Goal: Transaction & Acquisition: Subscribe to service/newsletter

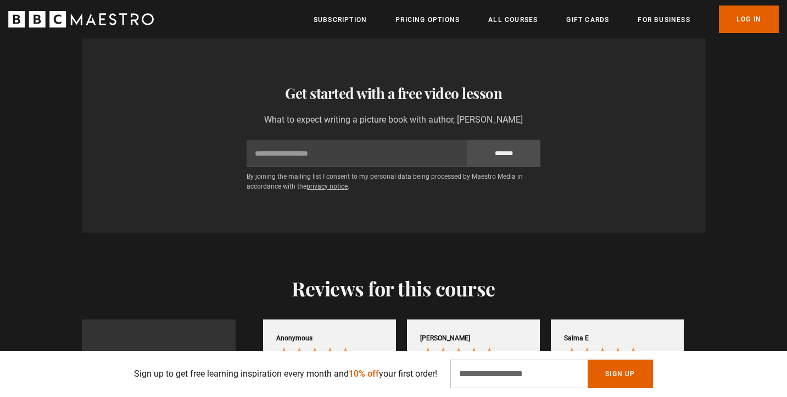
scroll to position [1800, 0]
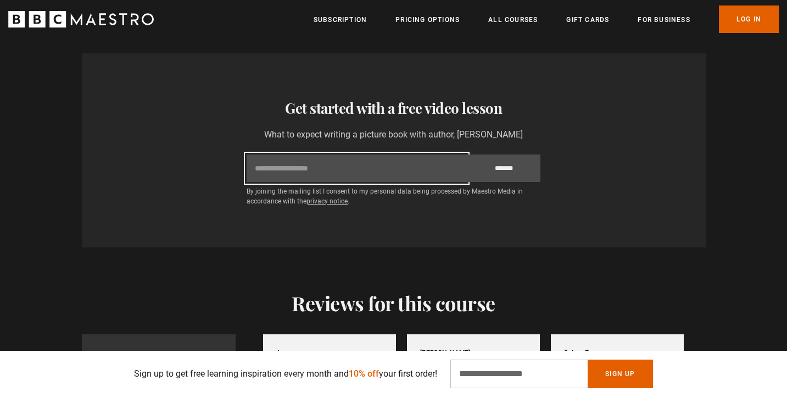
click at [421, 154] on input "Email" at bounding box center [357, 167] width 220 height 27
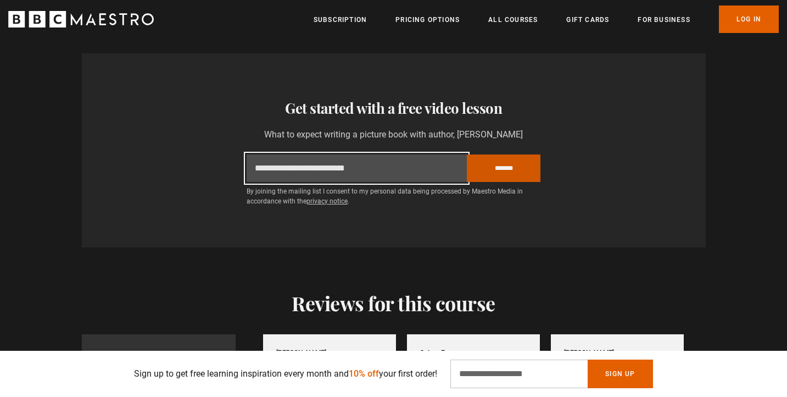
type input "**********"
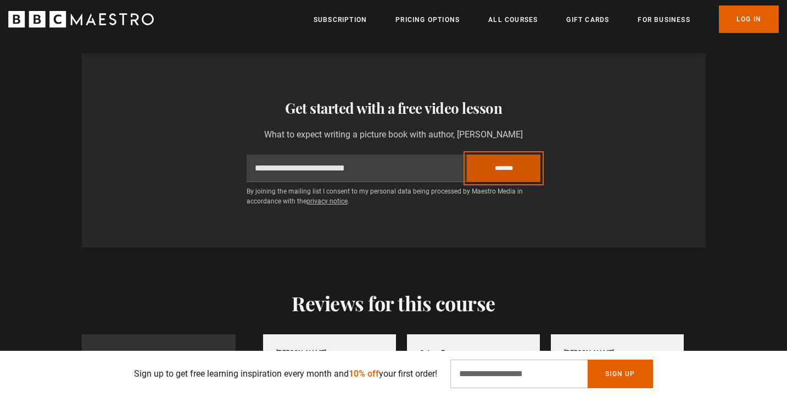
click at [502, 156] on input "*******" at bounding box center [504, 167] width 74 height 27
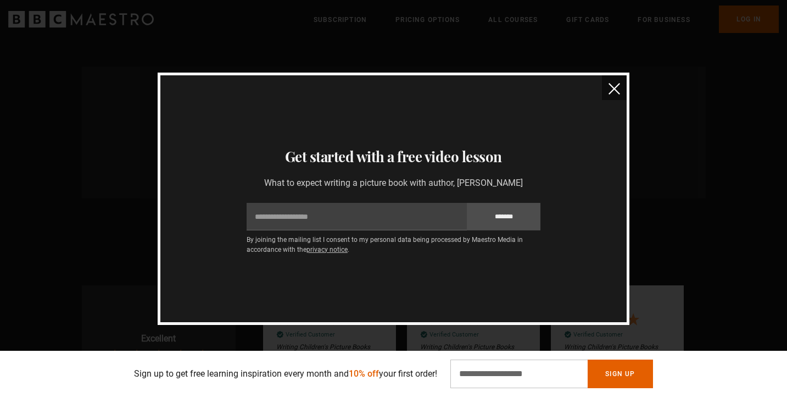
scroll to position [1753, 0]
click at [612, 88] on img "close" at bounding box center [615, 89] width 12 height 12
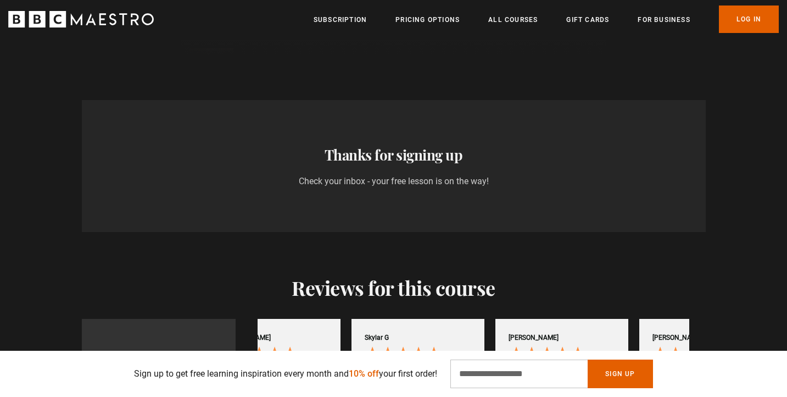
scroll to position [0, 719]
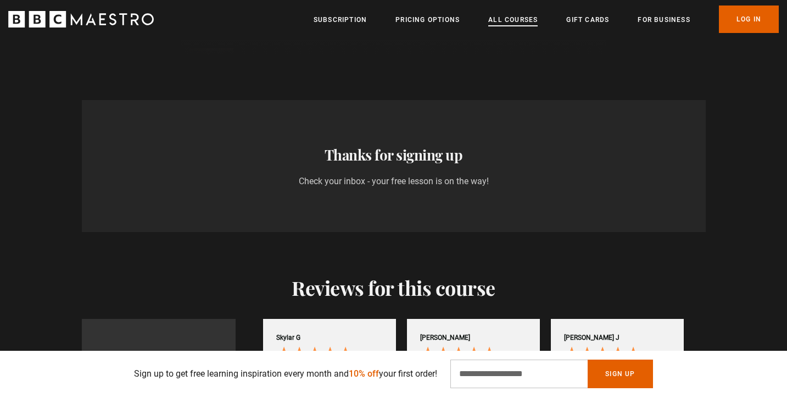
click at [508, 15] on link "All Courses" at bounding box center [512, 19] width 49 height 11
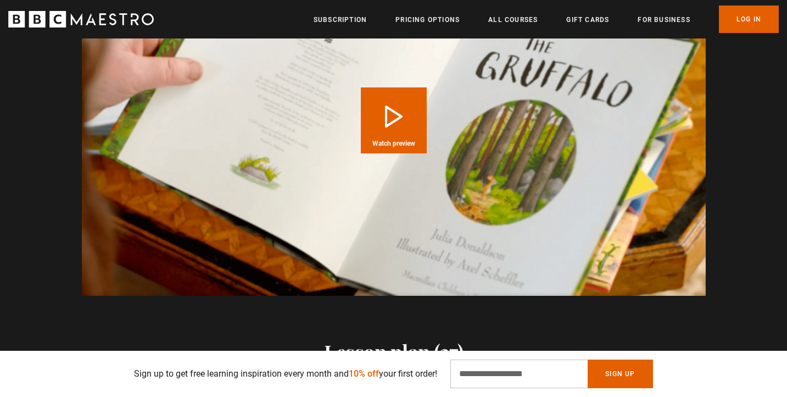
scroll to position [1132, 0]
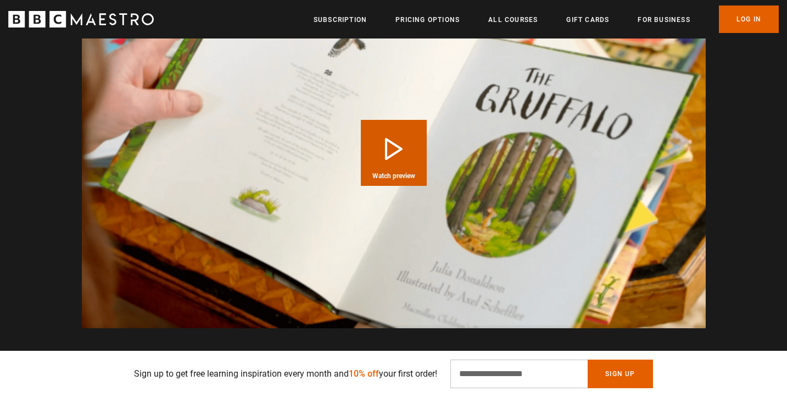
click at [387, 145] on button "Play Course overview for Writing Children's Picture Books with Julia Donaldson …" at bounding box center [394, 153] width 66 height 66
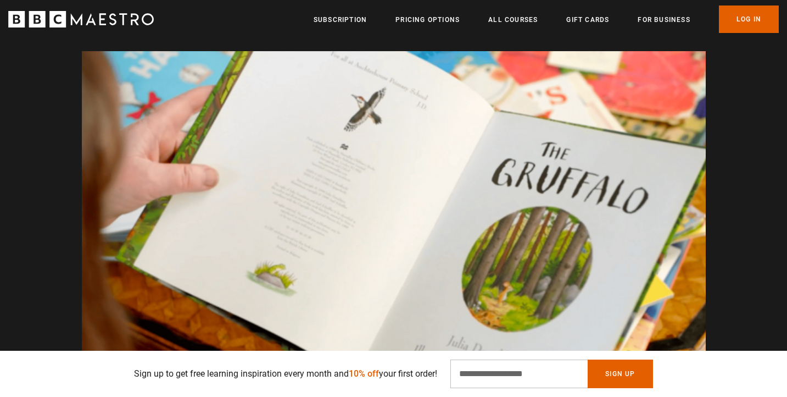
scroll to position [0, 2159]
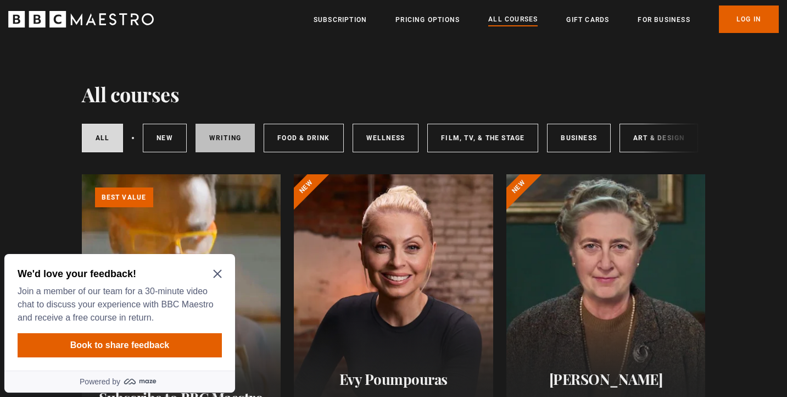
click at [237, 142] on link "Writing" at bounding box center [225, 138] width 59 height 29
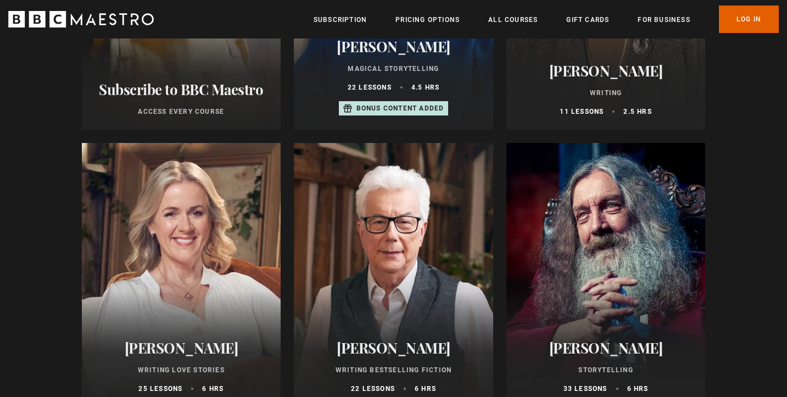
scroll to position [348, 0]
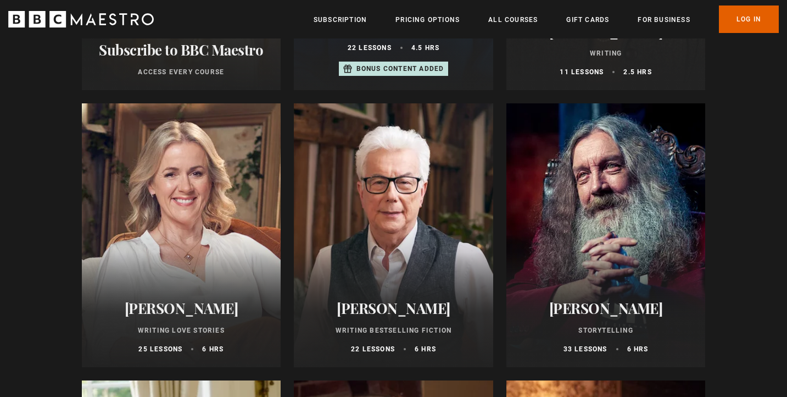
click at [187, 312] on h2 "[PERSON_NAME]" at bounding box center [181, 307] width 173 height 17
click at [411, 302] on h2 "[PERSON_NAME]" at bounding box center [393, 307] width 173 height 17
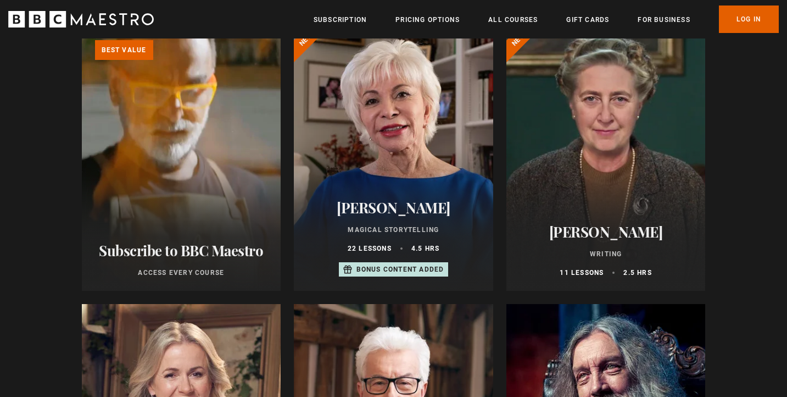
scroll to position [145, 0]
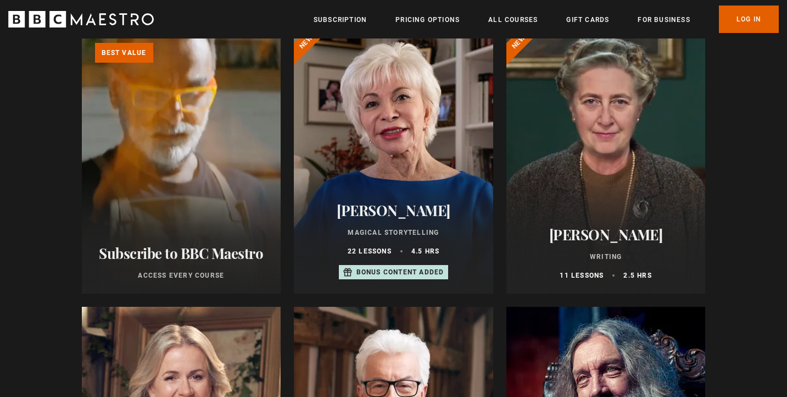
click at [388, 214] on h2 "Isabel Allende" at bounding box center [393, 210] width 173 height 17
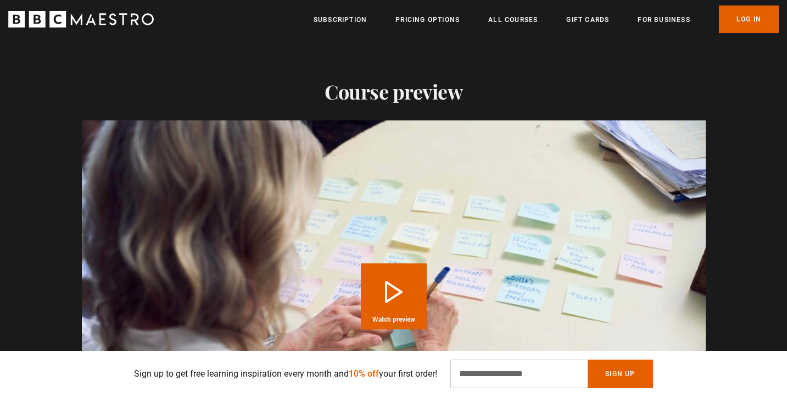
scroll to position [1017, 0]
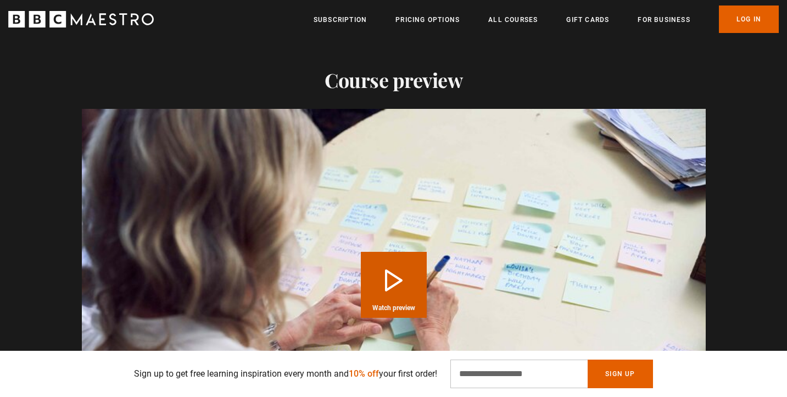
click at [397, 232] on video "Video Player" at bounding box center [394, 284] width 624 height 351
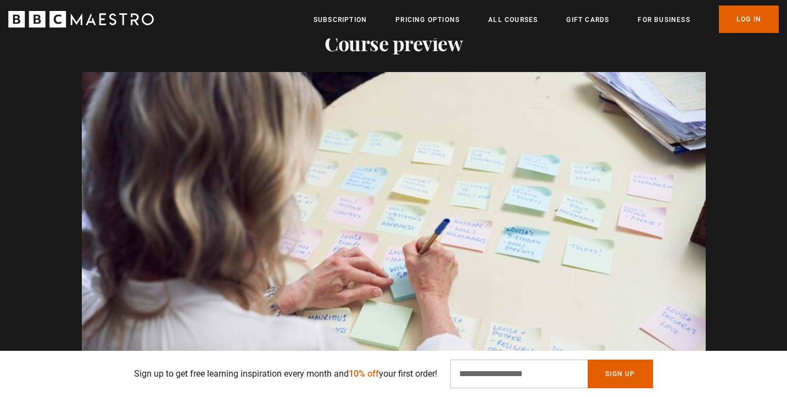
scroll to position [0, 1151]
click at [544, 374] on input "Email Address" at bounding box center [519, 373] width 137 height 29
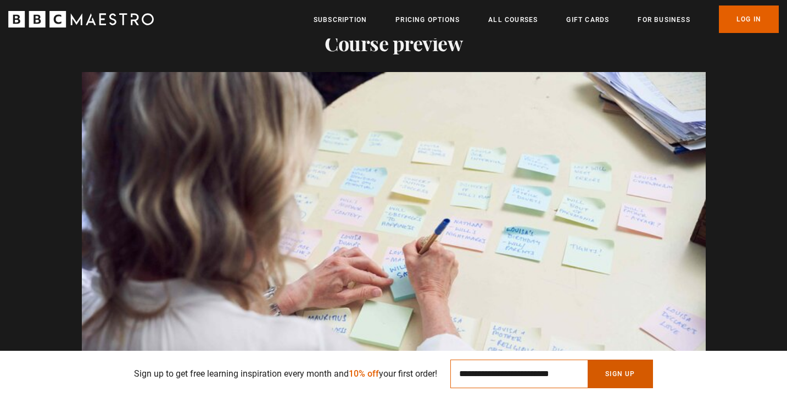
type input "**********"
click at [624, 377] on button "Sign Up" at bounding box center [620, 373] width 65 height 29
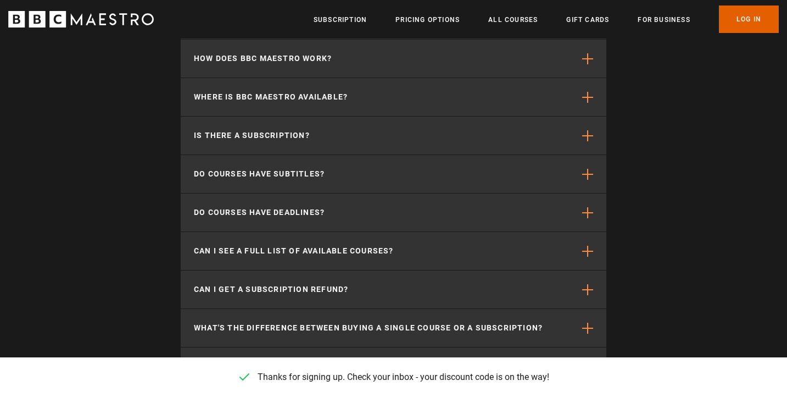
scroll to position [0, 2447]
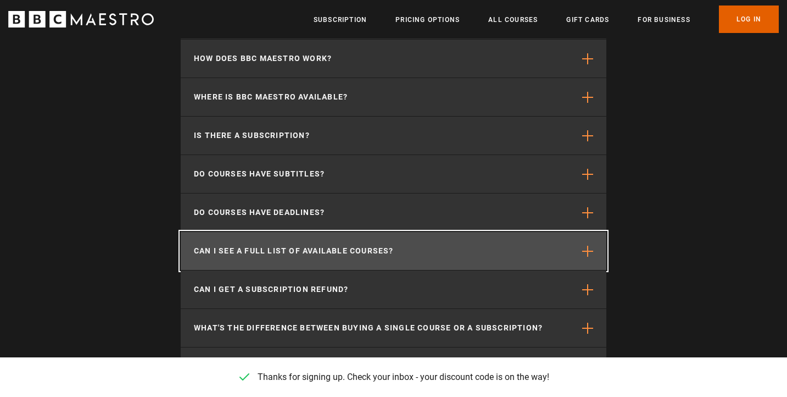
click at [475, 235] on button "Can I see a full list of available courses?" at bounding box center [394, 251] width 426 height 38
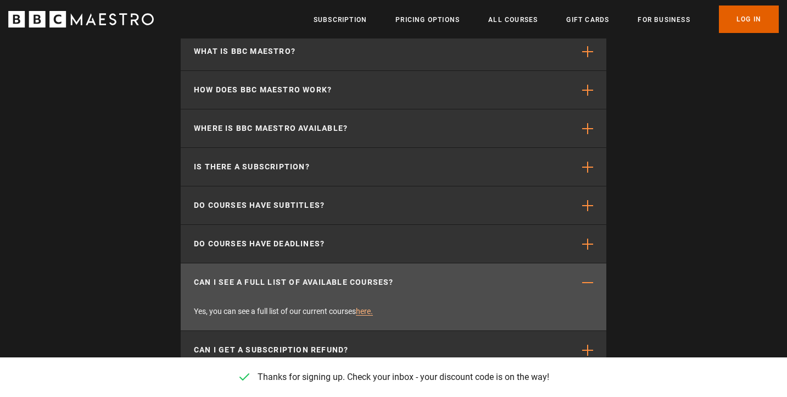
scroll to position [3516, 0]
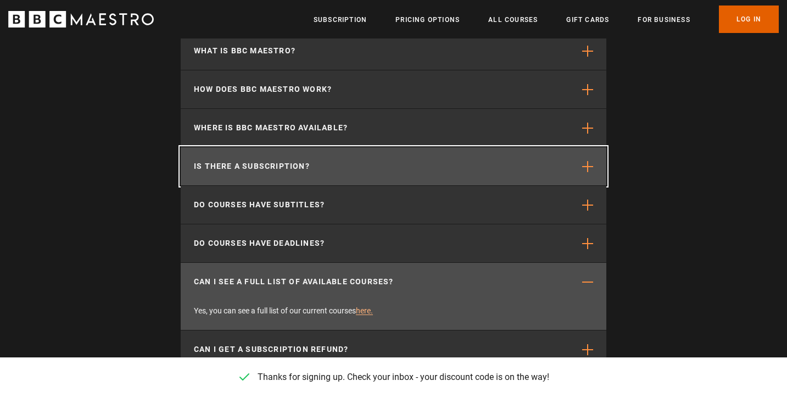
click at [442, 155] on button "Is there a subscription?" at bounding box center [394, 166] width 426 height 38
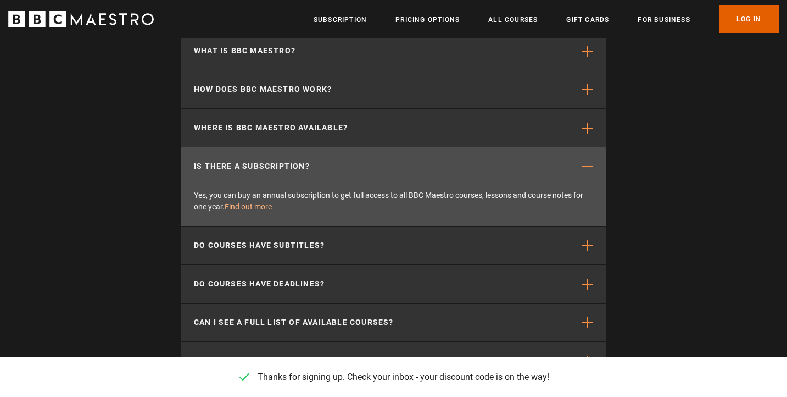
scroll to position [0, 2447]
click at [272, 202] on link "Find out more" at bounding box center [248, 206] width 47 height 9
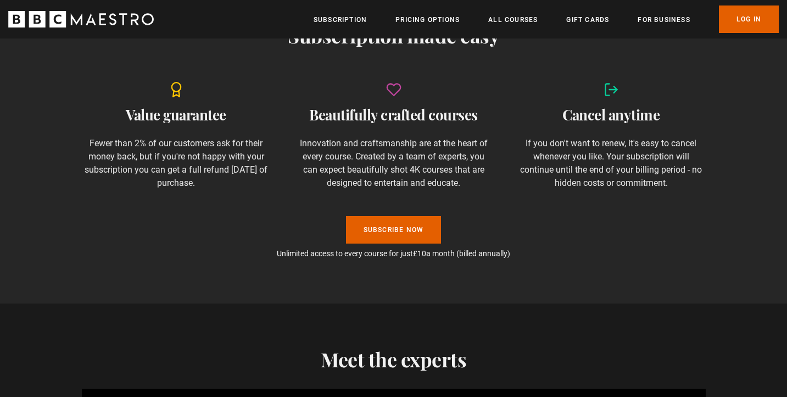
scroll to position [797, 0]
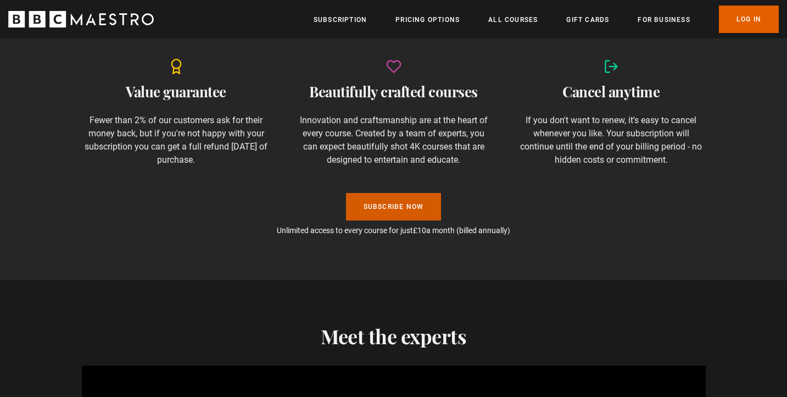
click at [403, 200] on link "Subscribe Now" at bounding box center [394, 206] width 96 height 27
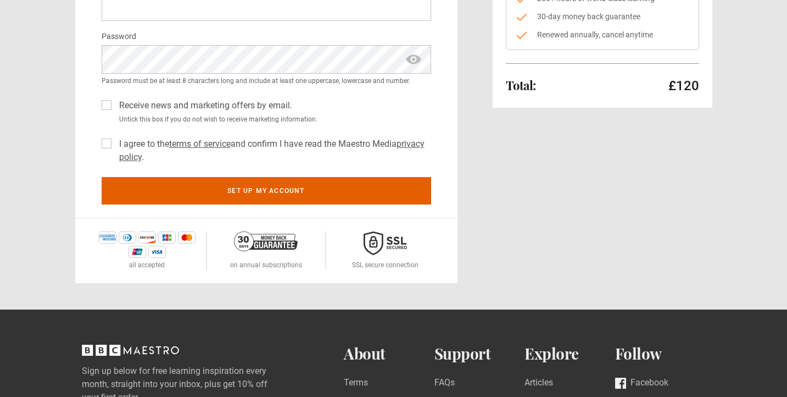
scroll to position [228, 0]
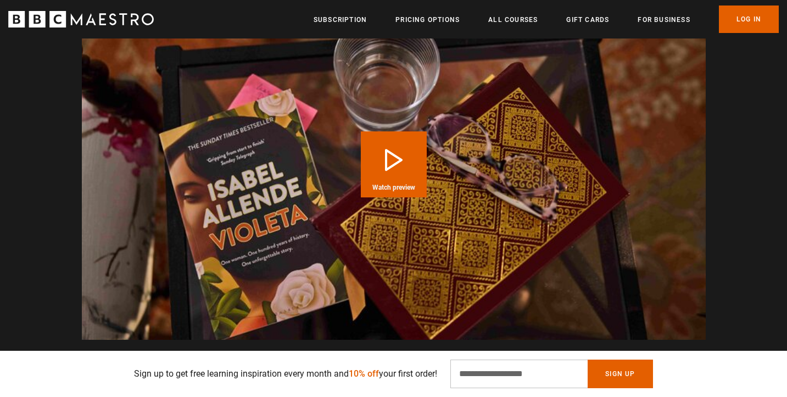
scroll to position [0, 143]
click at [407, 164] on button "Play Course overview for Magical Storytelling with Isabel Allende Watch preview" at bounding box center [394, 164] width 66 height 66
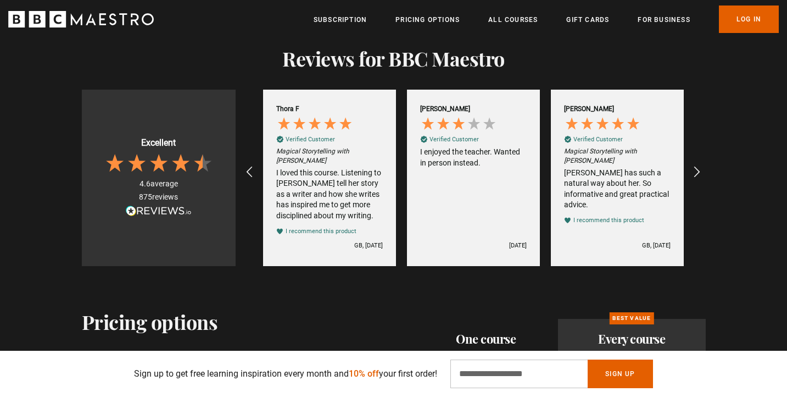
scroll to position [2355, 0]
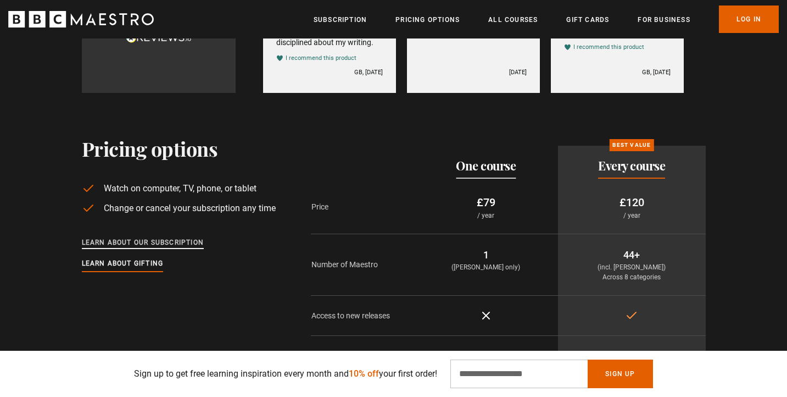
click at [194, 241] on link "Learn about our subscription" at bounding box center [143, 243] width 123 height 12
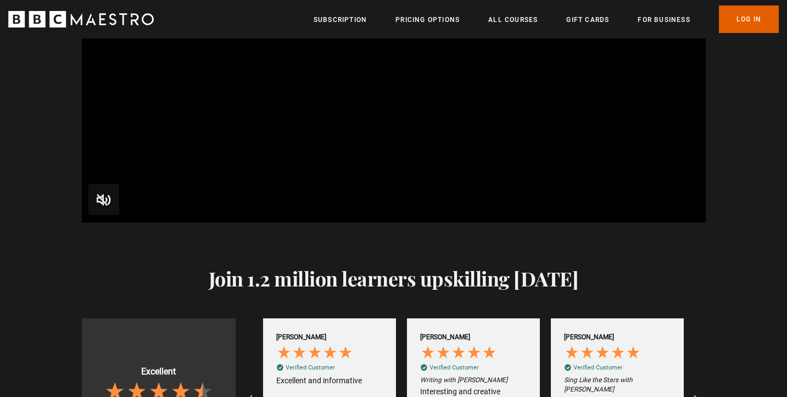
scroll to position [1270, 0]
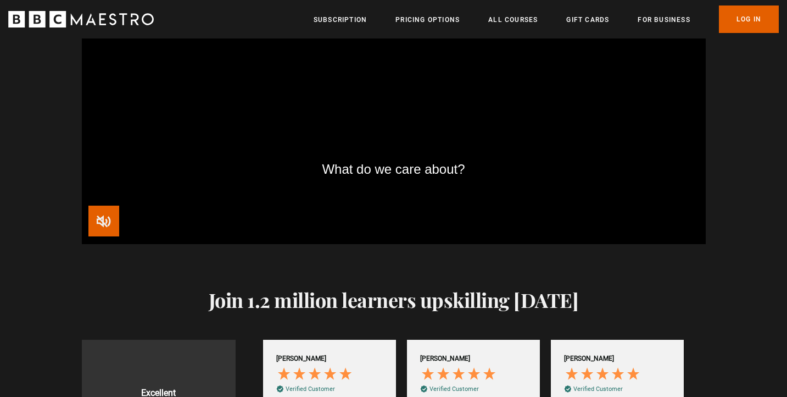
click at [112, 224] on span "Video Player" at bounding box center [103, 221] width 31 height 31
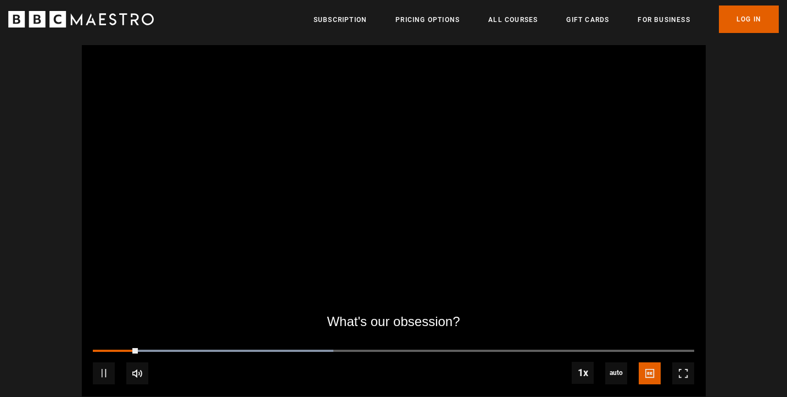
scroll to position [1119, 0]
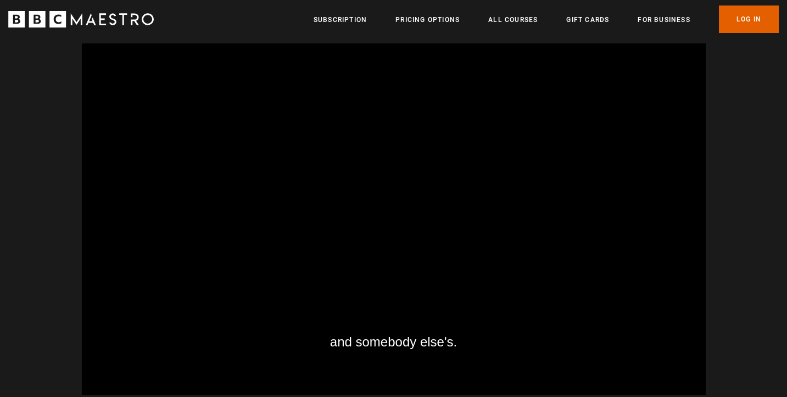
click at [764, 187] on div "Meet the experts and somebody else's. Video Player is loading. Play BBC Maestro…" at bounding box center [393, 198] width 787 height 392
